Goal: Transaction & Acquisition: Purchase product/service

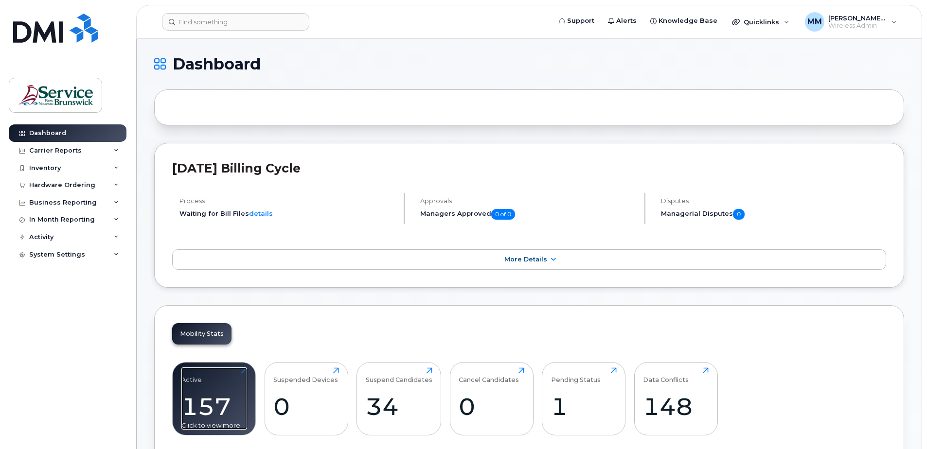
click at [226, 412] on div "157" at bounding box center [214, 406] width 66 height 29
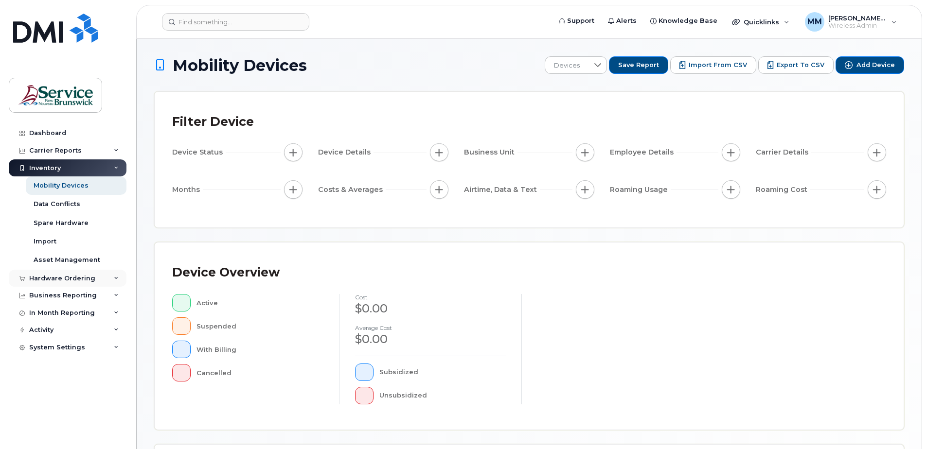
click at [53, 273] on div "Hardware Ordering" at bounding box center [68, 279] width 118 height 18
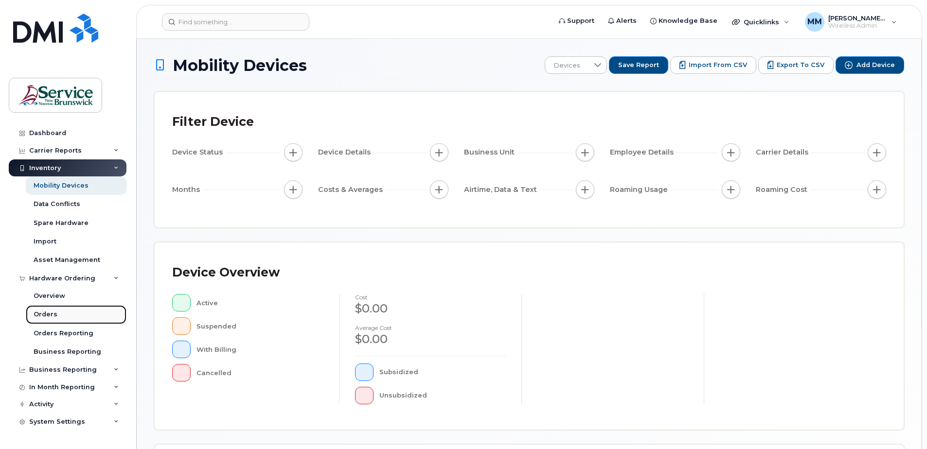
click at [39, 313] on div "Orders" at bounding box center [46, 314] width 24 height 9
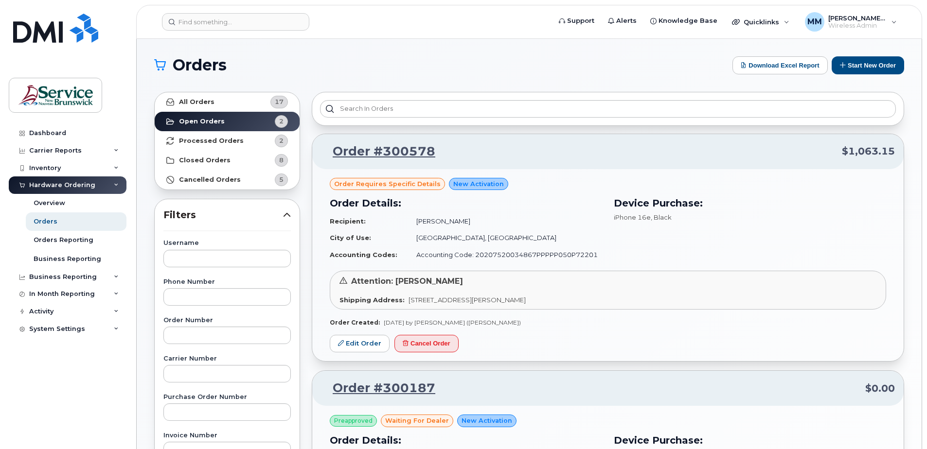
click at [856, 55] on div "Orders Download Excel Report Start New Order All Orders 17 Open Orders 2 Proces…" at bounding box center [529, 410] width 785 height 742
click at [856, 58] on button "Start New Order" at bounding box center [867, 65] width 72 height 18
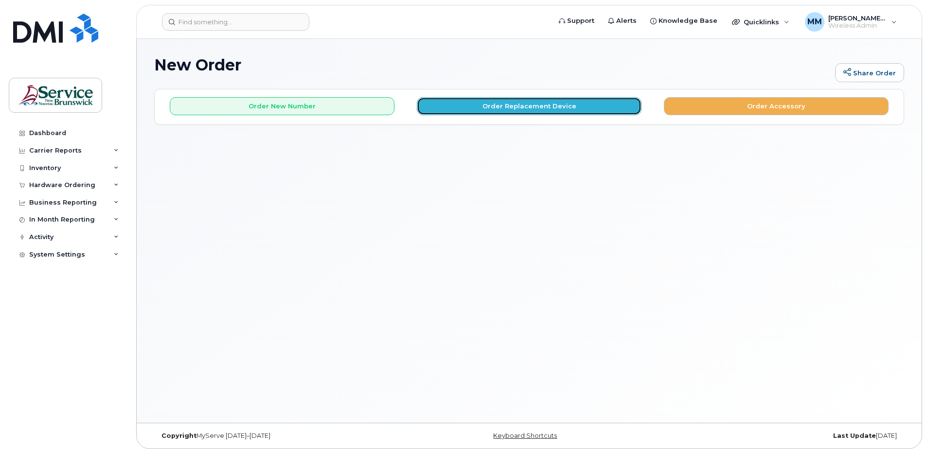
click at [452, 109] on button "Order Replacement Device" at bounding box center [529, 106] width 225 height 18
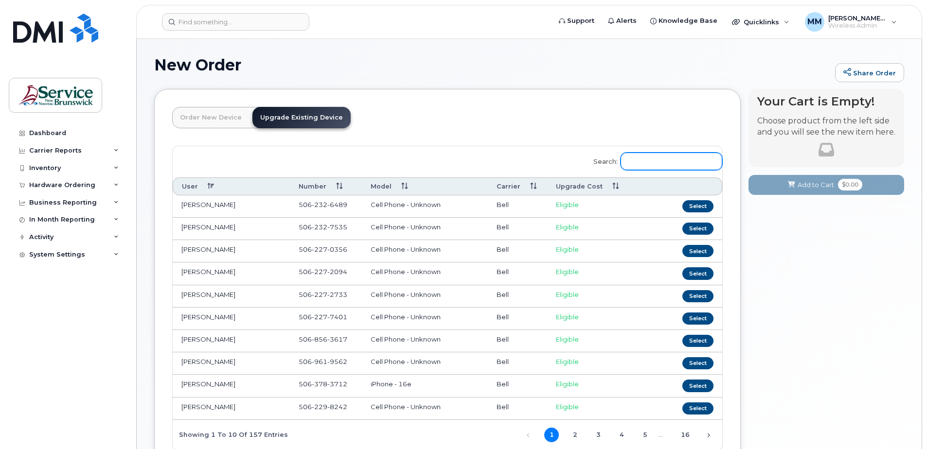
click at [685, 165] on input "Search:" at bounding box center [671, 162] width 102 height 18
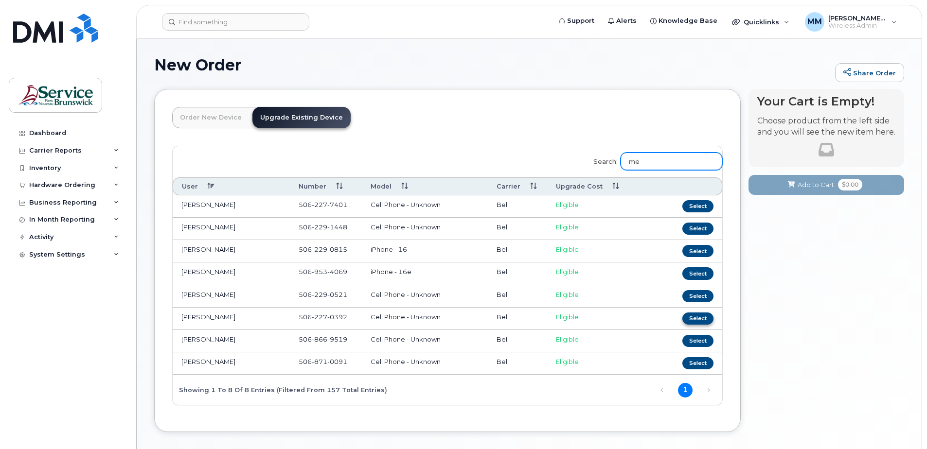
type input "me"
click at [690, 316] on button "Select" at bounding box center [697, 319] width 31 height 12
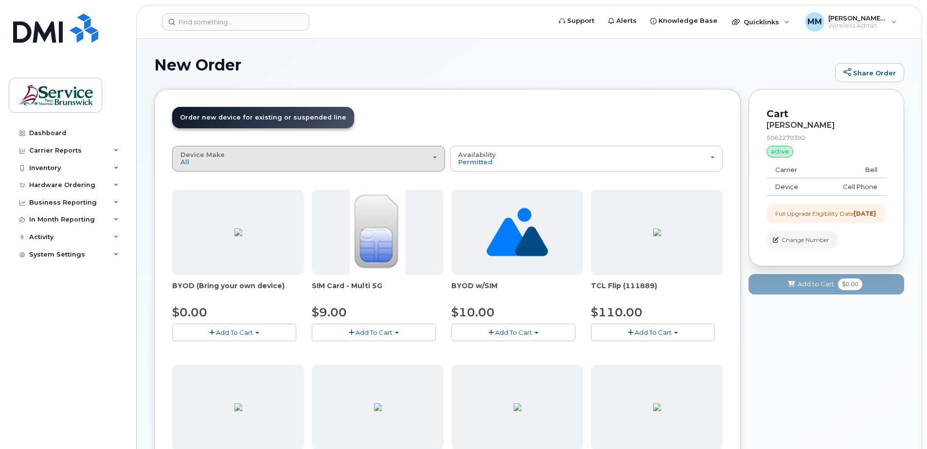
click at [343, 168] on button "Device Make All Aircard Android Cell Phone iPhone Tablet Unknown" at bounding box center [308, 158] width 273 height 25
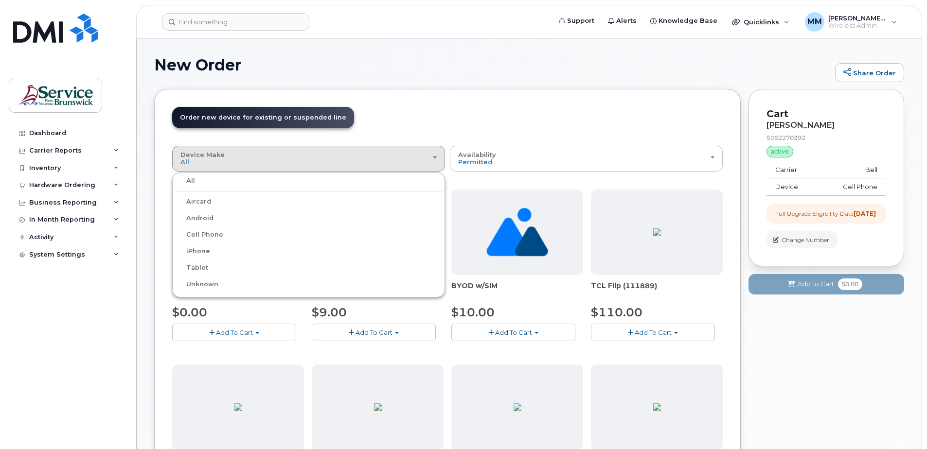
click at [196, 254] on label "iPhone" at bounding box center [192, 251] width 35 height 12
click at [0, 0] on input "iPhone" at bounding box center [0, 0] width 0 height 0
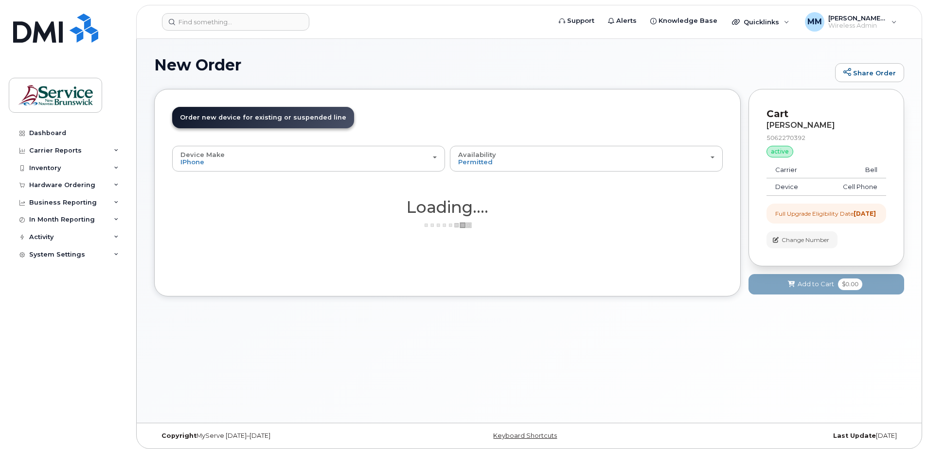
click at [479, 63] on h1 "New Order" at bounding box center [492, 64] width 676 height 17
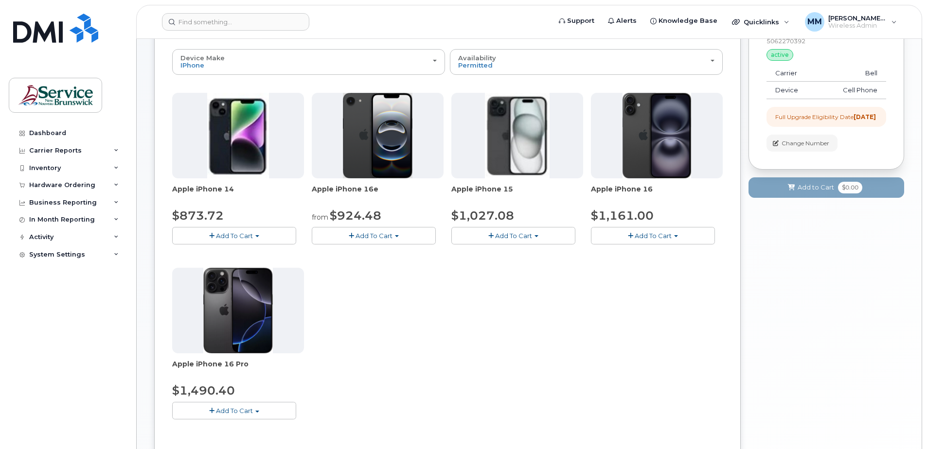
scroll to position [97, 0]
click at [646, 236] on span "Add To Cart" at bounding box center [652, 235] width 37 height 8
click at [647, 260] on link "$1161.00 - Outright purchase (128GB model)" at bounding box center [675, 265] width 165 height 12
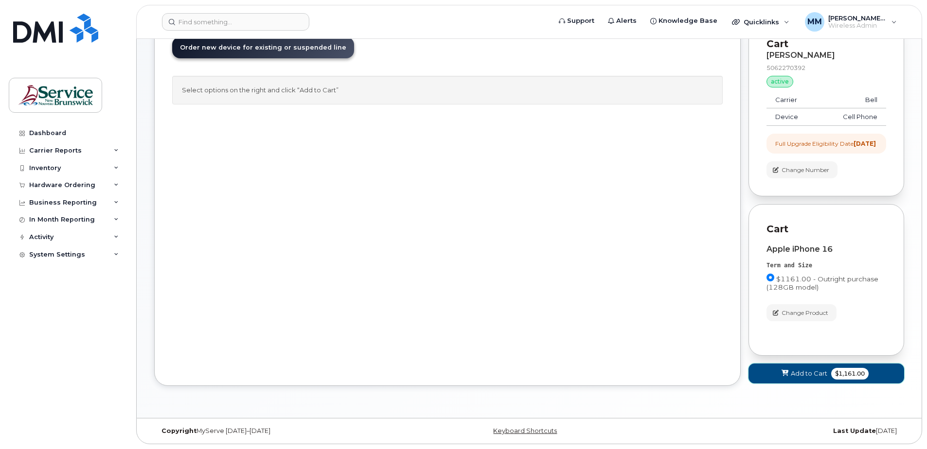
click at [805, 375] on span "Add to Cart" at bounding box center [808, 373] width 36 height 9
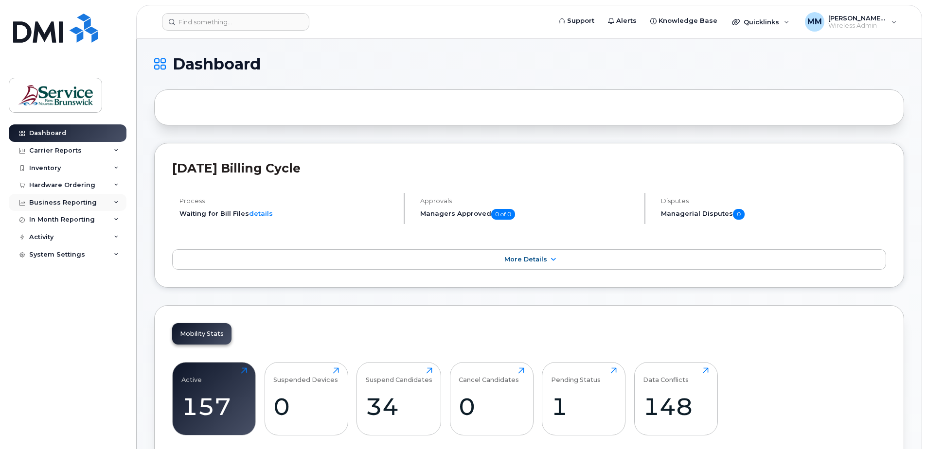
click at [79, 204] on div "Business Reporting" at bounding box center [63, 203] width 68 height 8
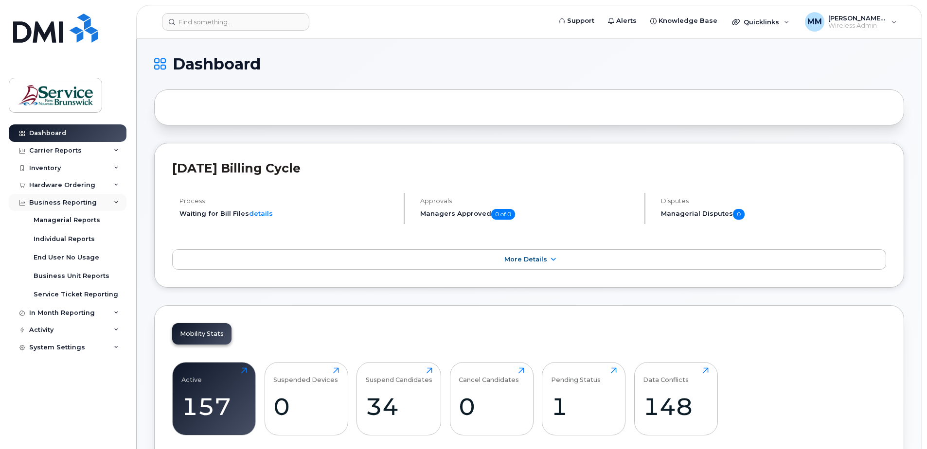
click at [58, 199] on div "Business Reporting" at bounding box center [63, 203] width 68 height 8
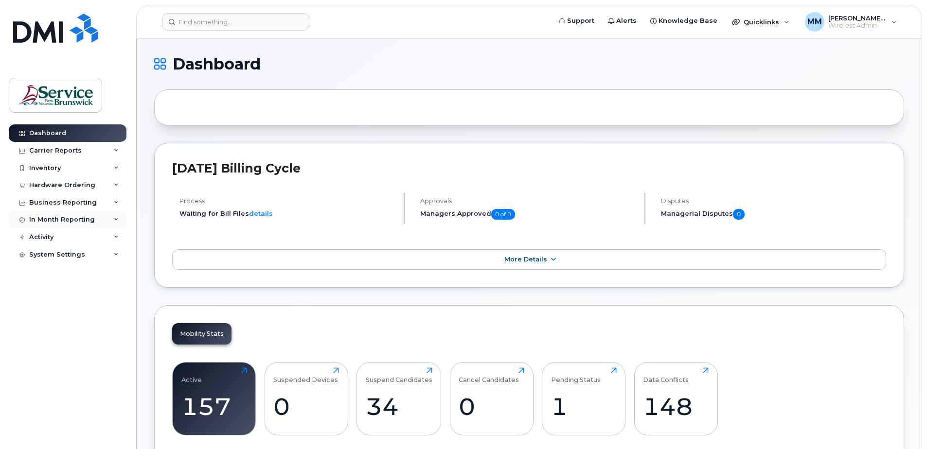
click at [65, 219] on div "In Month Reporting" at bounding box center [62, 220] width 66 height 8
click at [64, 219] on div "In Month Reporting" at bounding box center [62, 220] width 66 height 8
click at [49, 298] on div "Activity" at bounding box center [68, 293] width 118 height 18
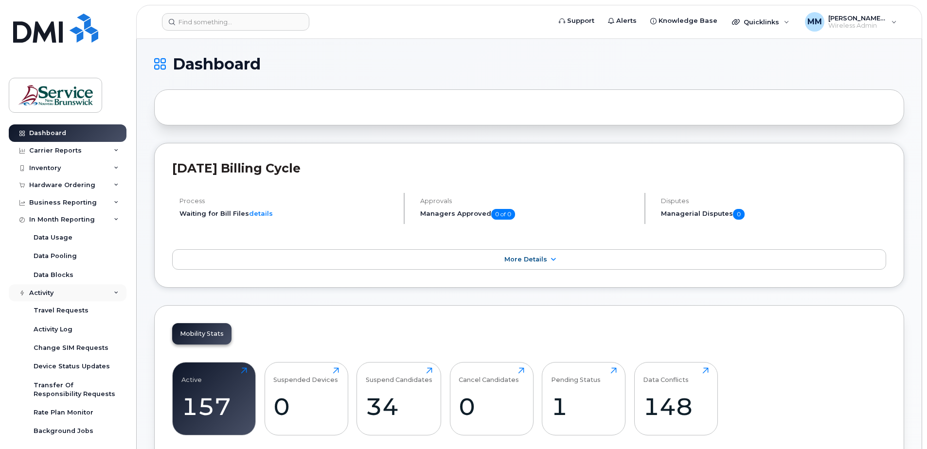
scroll to position [23, 0]
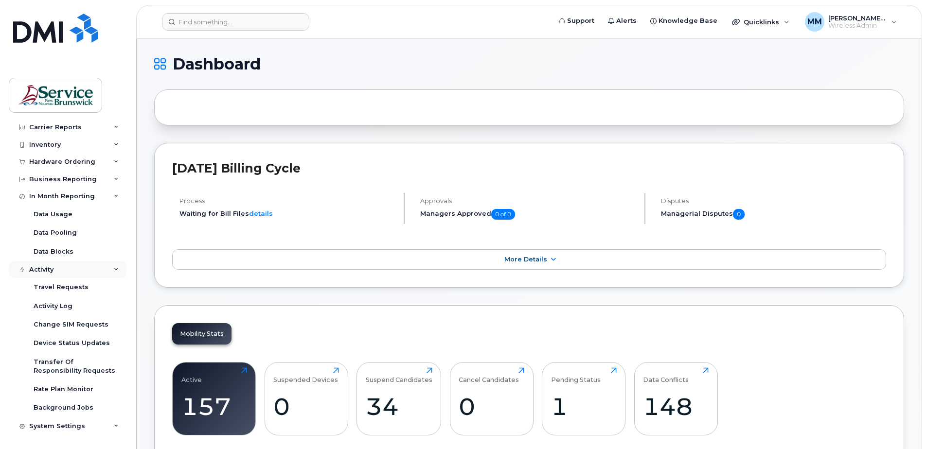
click at [53, 268] on div "Activity" at bounding box center [41, 270] width 24 height 8
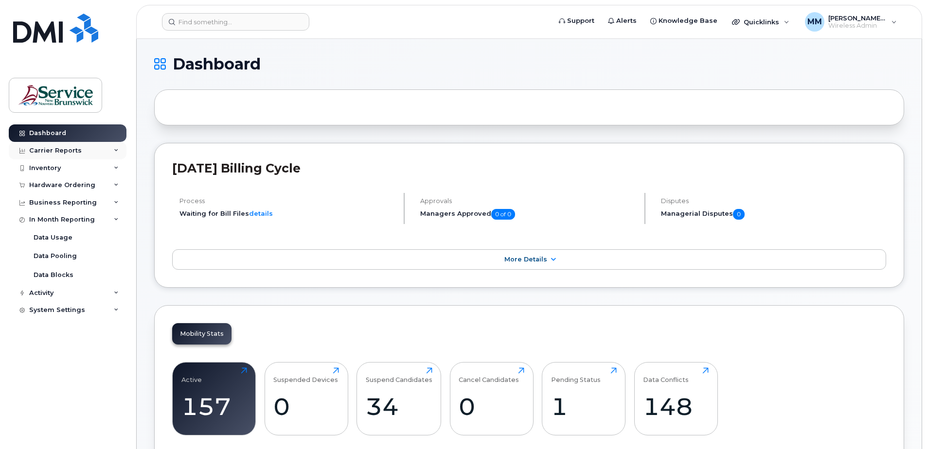
click at [93, 148] on div "Carrier Reports" at bounding box center [68, 151] width 118 height 18
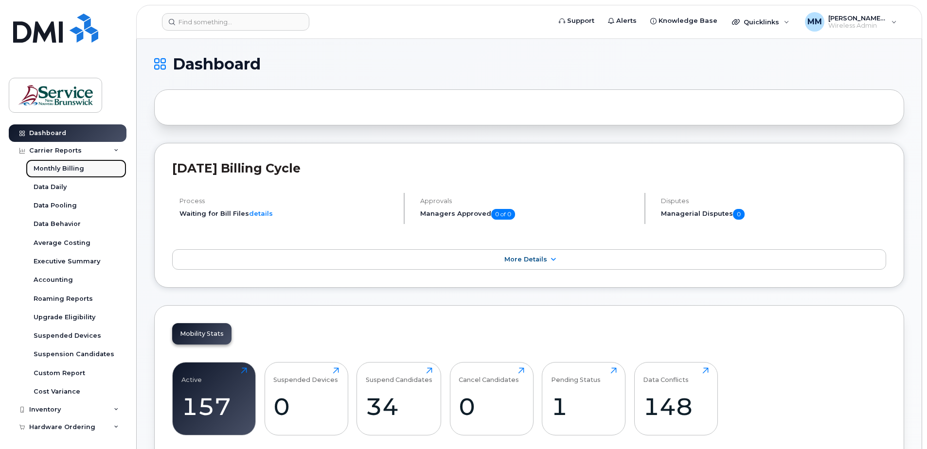
click at [60, 169] on div "Monthly Billing" at bounding box center [59, 168] width 51 height 9
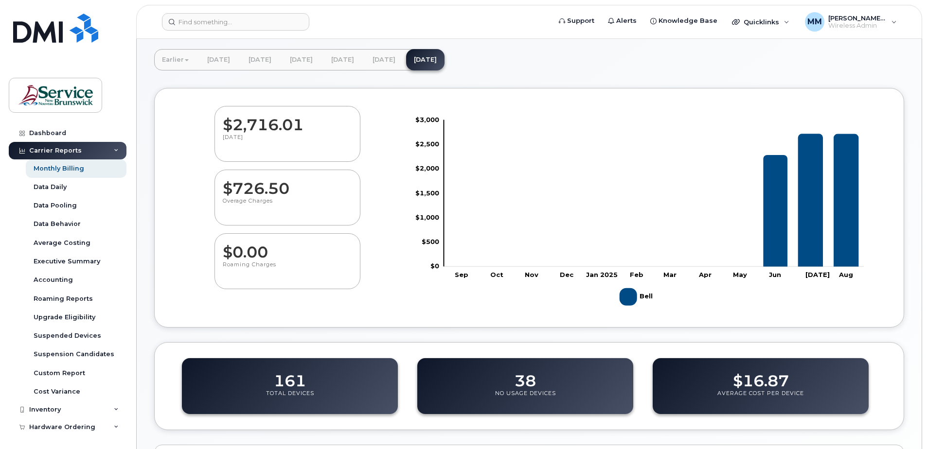
scroll to position [49, 0]
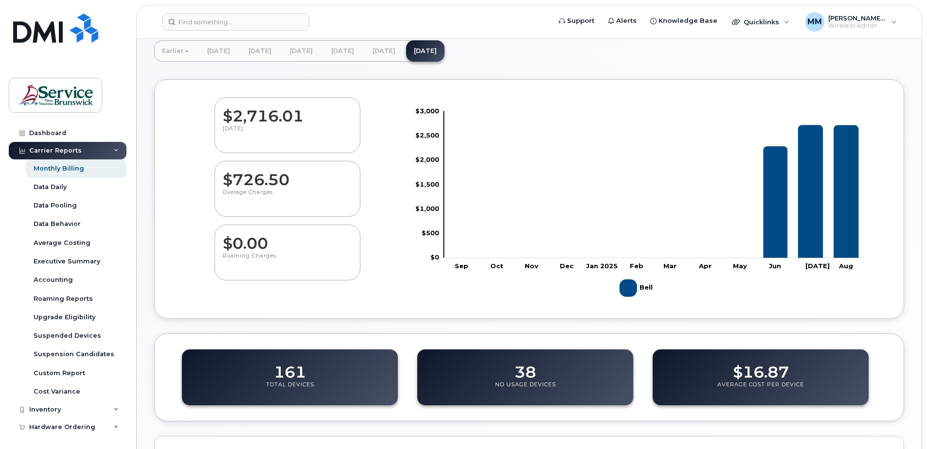
click at [283, 120] on dd "$2,716.01" at bounding box center [287, 111] width 129 height 27
click at [403, 45] on link "[DATE]" at bounding box center [384, 50] width 38 height 21
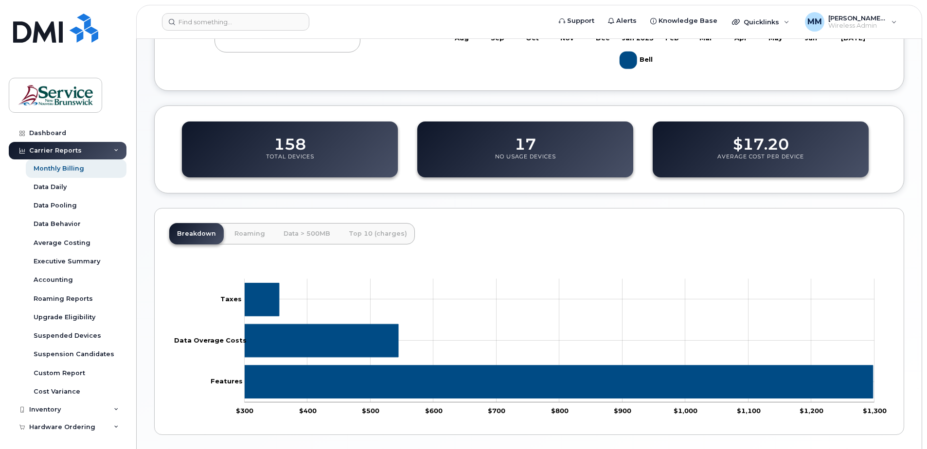
scroll to position [311, 0]
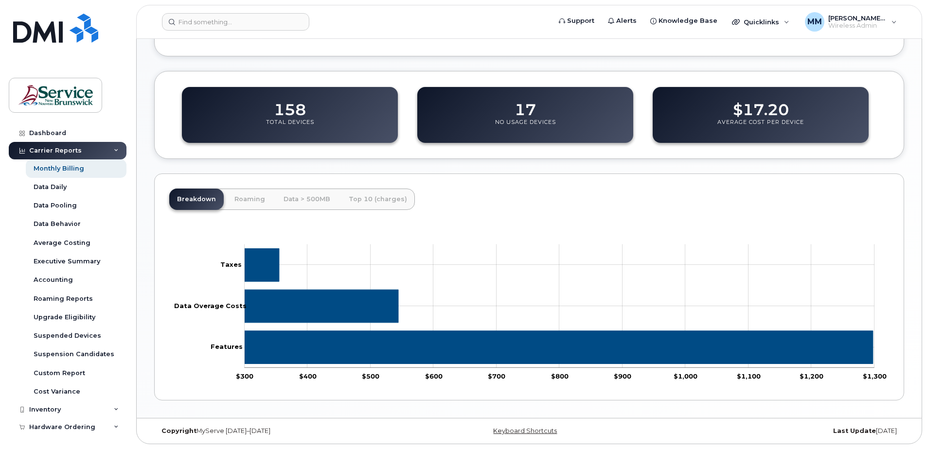
click at [304, 350] on icon "$1,297.6 Features" at bounding box center [559, 347] width 628 height 33
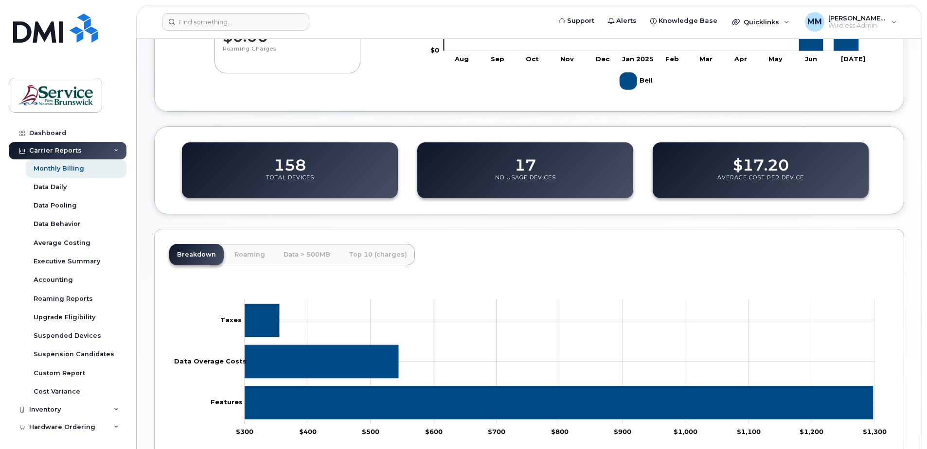
scroll to position [165, 0]
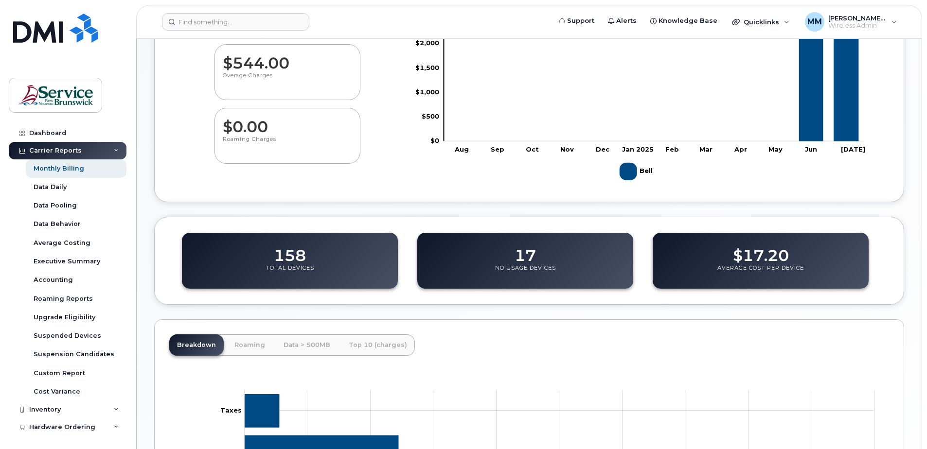
click at [528, 253] on dd "17" at bounding box center [524, 250] width 21 height 27
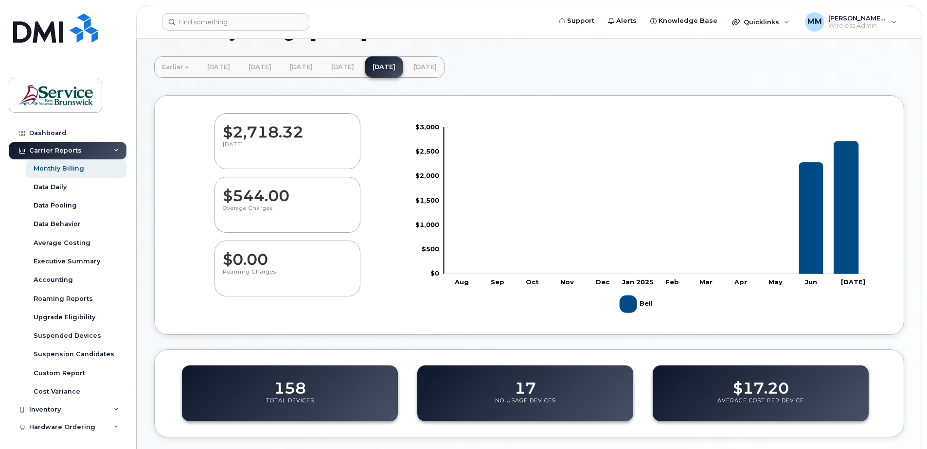
scroll to position [49, 0]
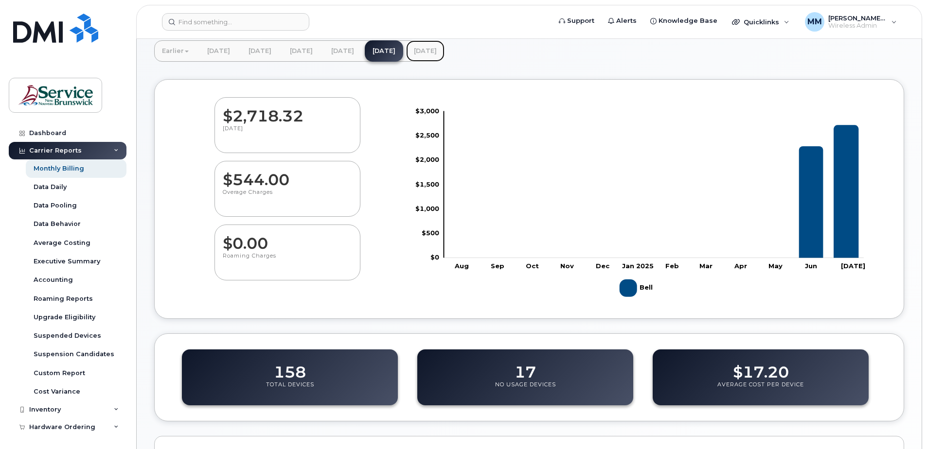
click at [444, 50] on link "[DATE]" at bounding box center [425, 50] width 38 height 21
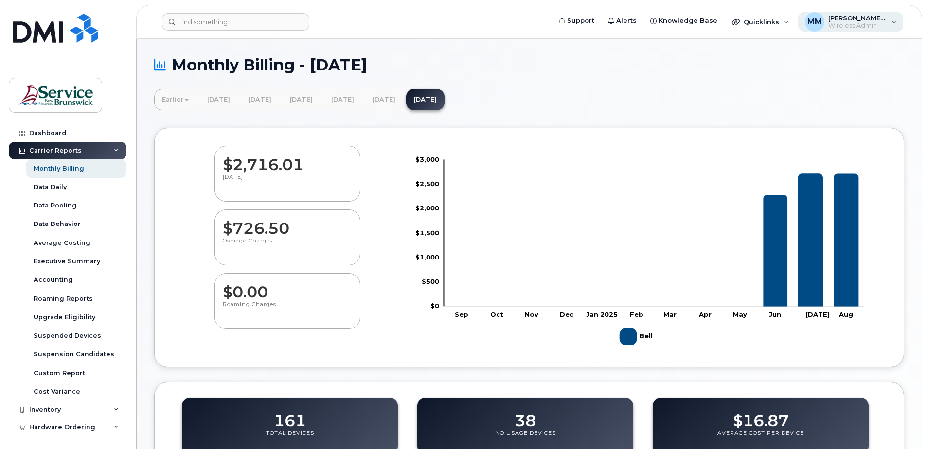
click at [842, 17] on span "[PERSON_NAME] (ASD-E)" at bounding box center [857, 18] width 58 height 8
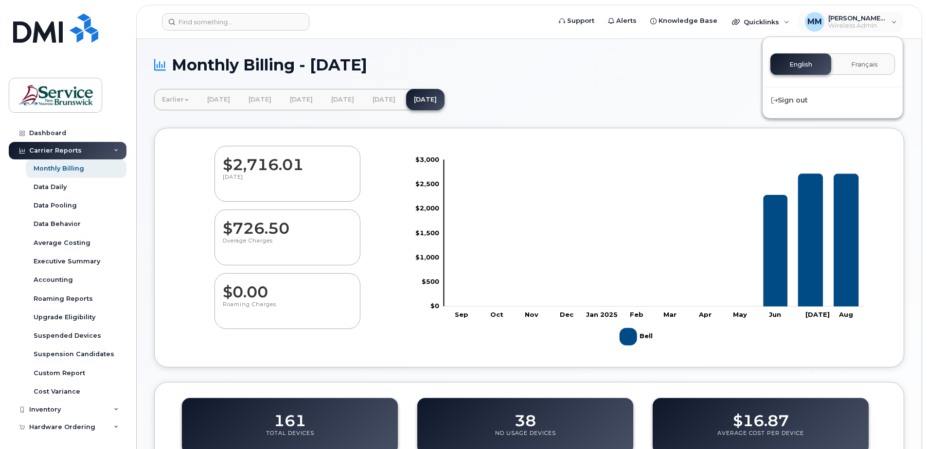
click at [617, 81] on div "Monthly Billing - [DATE]" at bounding box center [529, 72] width 750 height 33
